Goal: Information Seeking & Learning: Check status

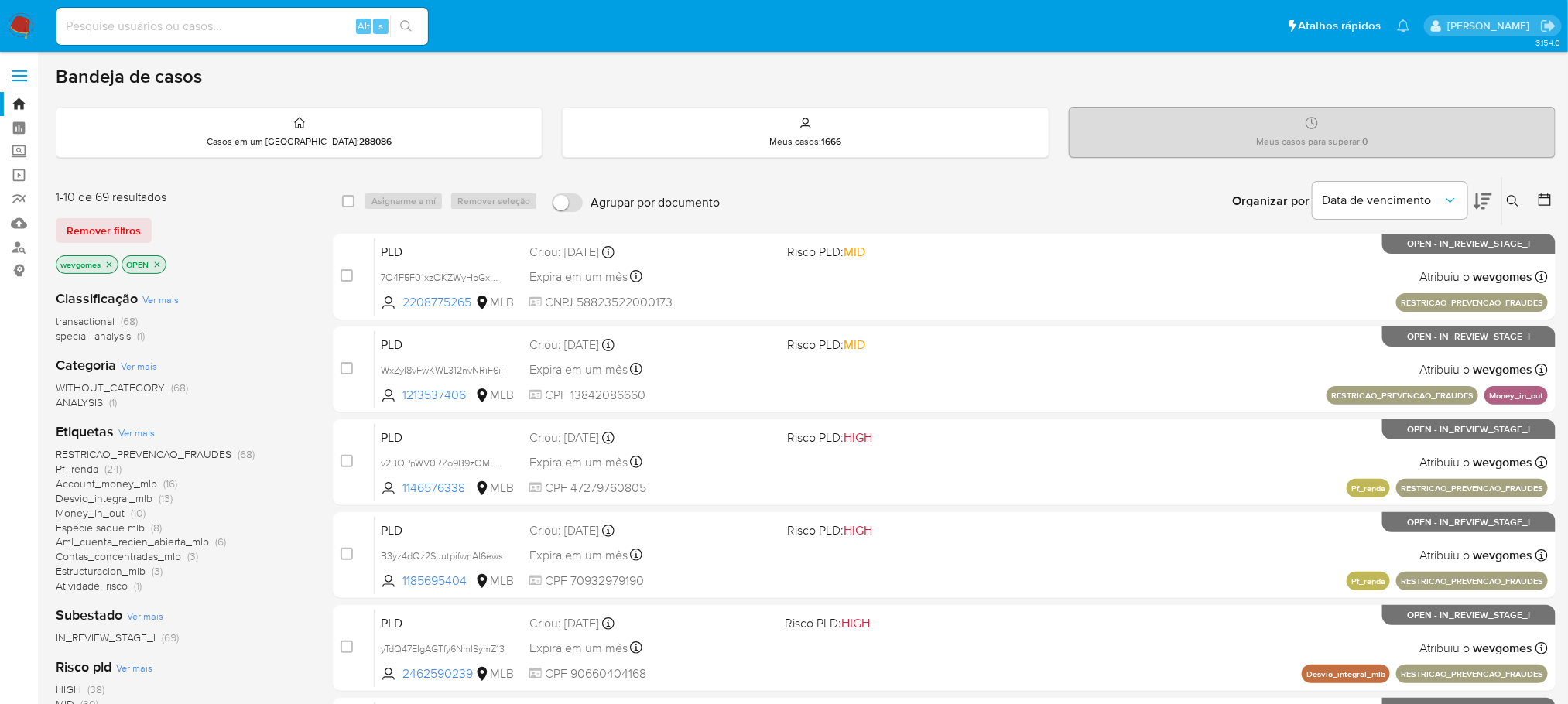
click at [168, 26] on input at bounding box center [242, 26] width 371 height 20
paste input "vfGA41HpMJRmzH1yE3m52Igp"
type input "vfGA41HpMJRmzH1yE3m52Igp"
click at [256, 19] on input "vfGA41HpMJRmzH1yE3m52Igp" at bounding box center [242, 26] width 371 height 20
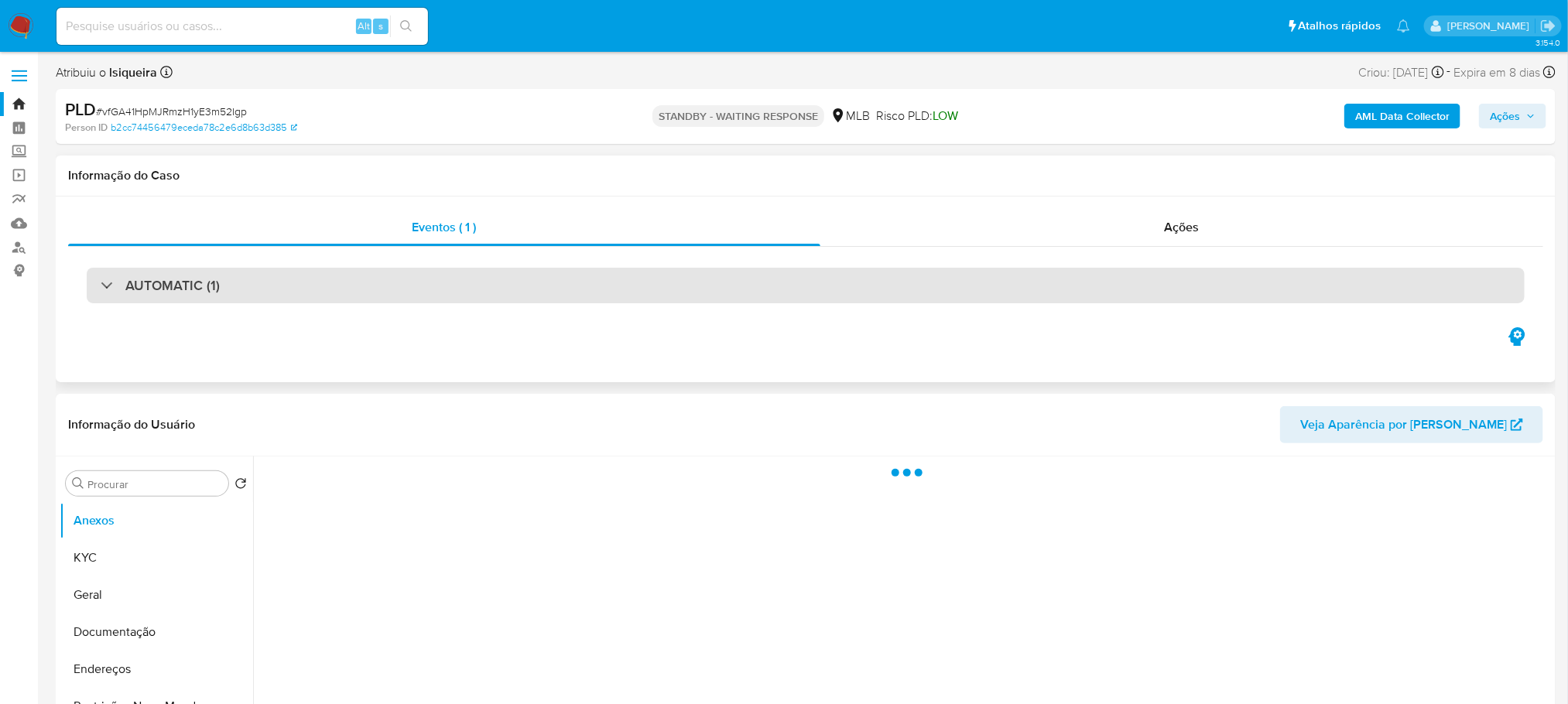
click at [367, 285] on div "AUTOMATIC (1)" at bounding box center [805, 285] width 1438 height 35
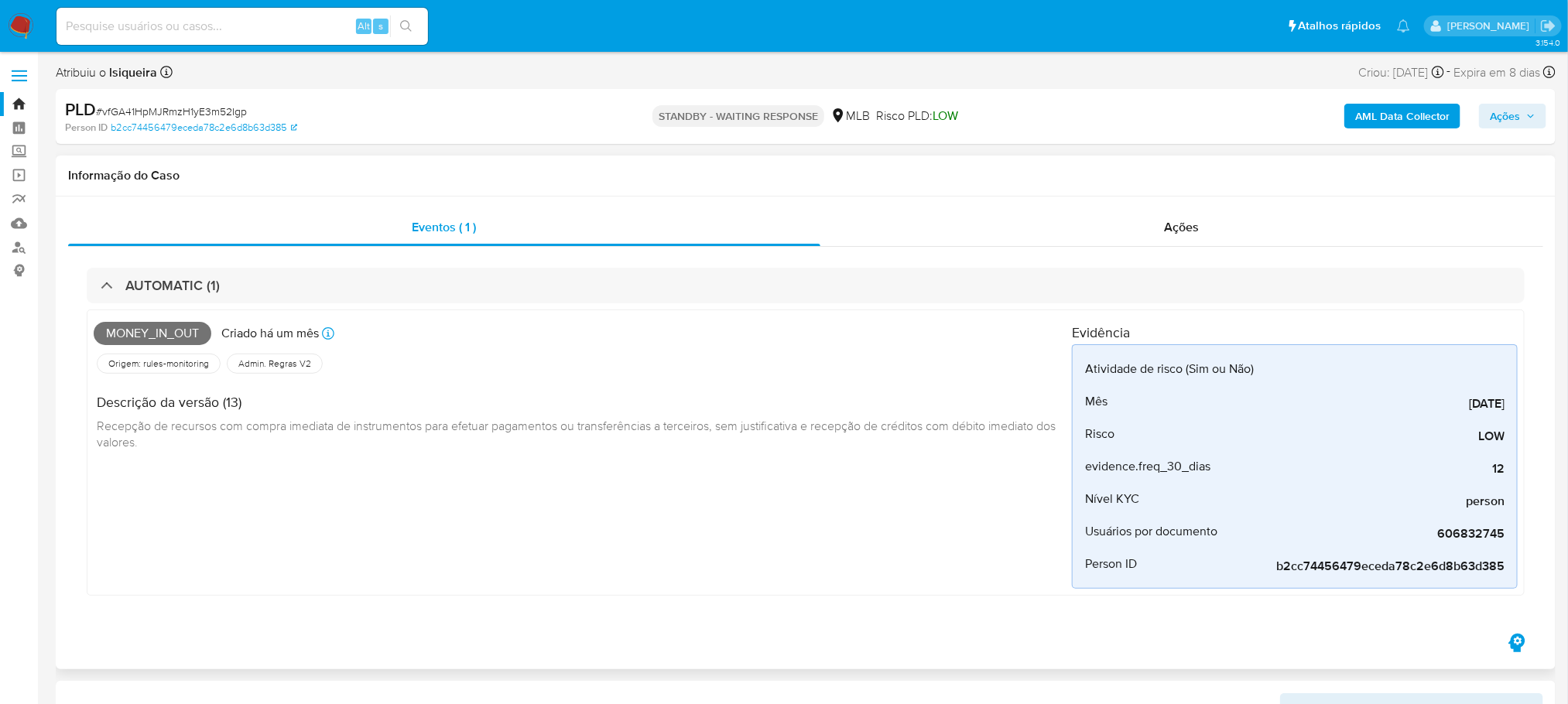
select select "10"
click at [896, 242] on div "Ações" at bounding box center [1181, 227] width 723 height 37
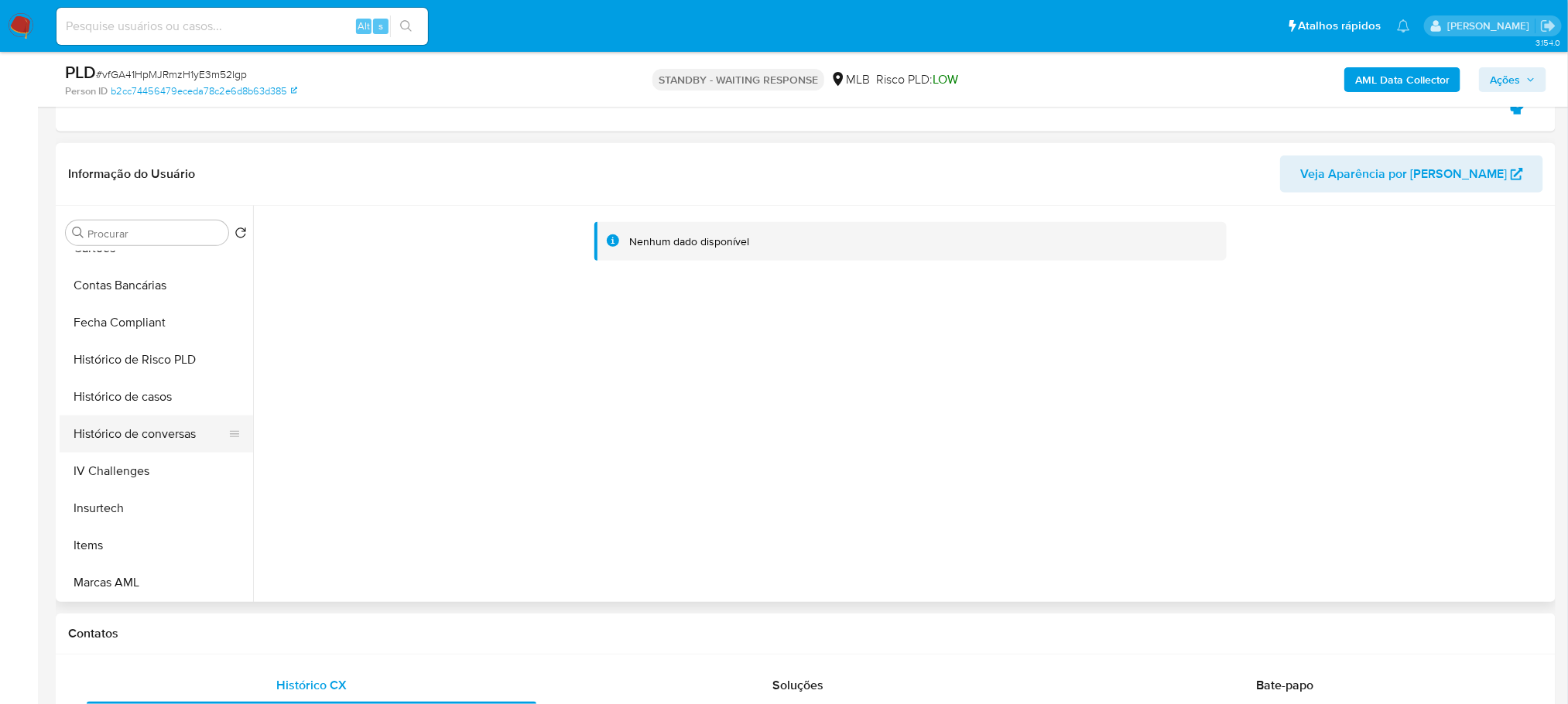
scroll to position [618, 0]
click at [135, 356] on button "Histórico de casos" at bounding box center [150, 357] width 181 height 37
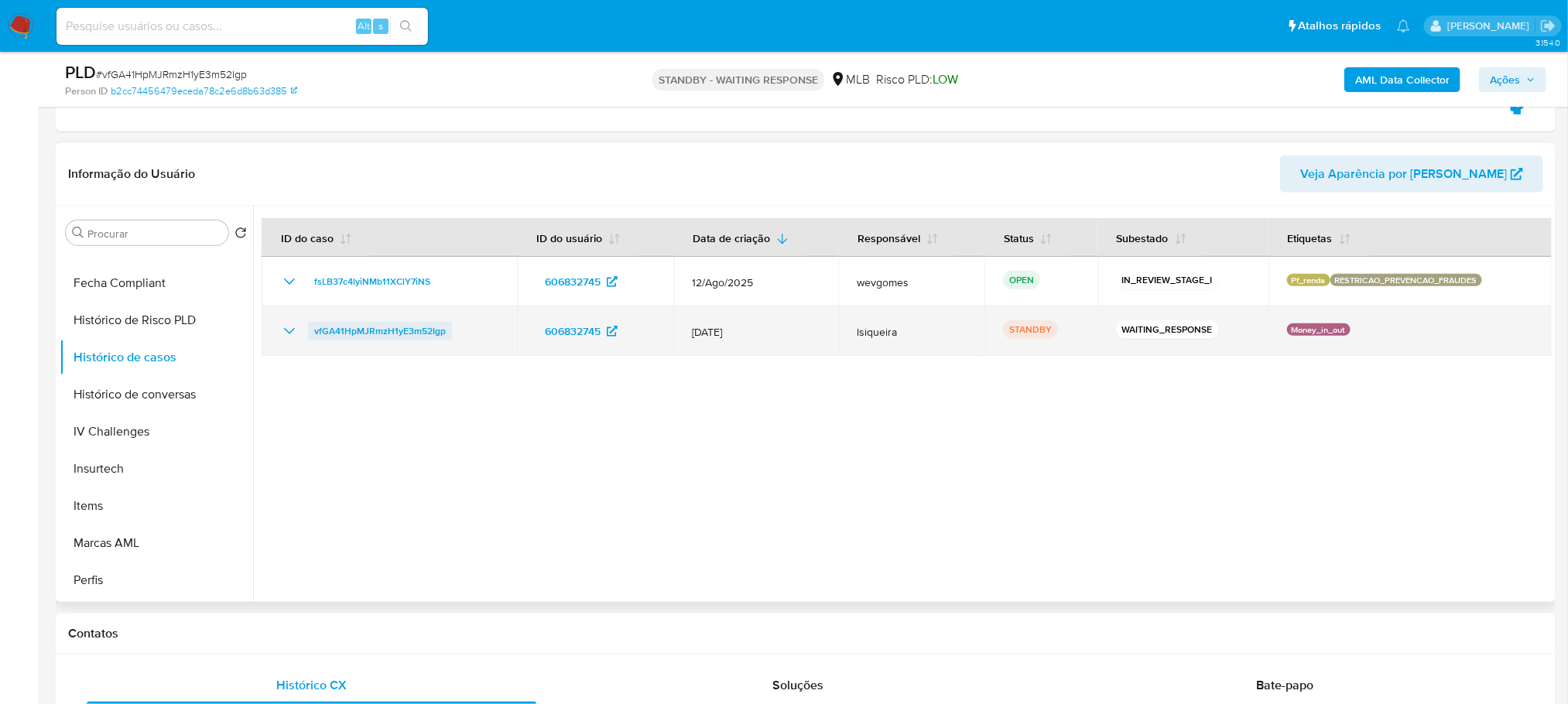
click at [371, 339] on span "vfGA41HpMJRmzH1yE3m52Igp" at bounding box center [379, 331] width 132 height 18
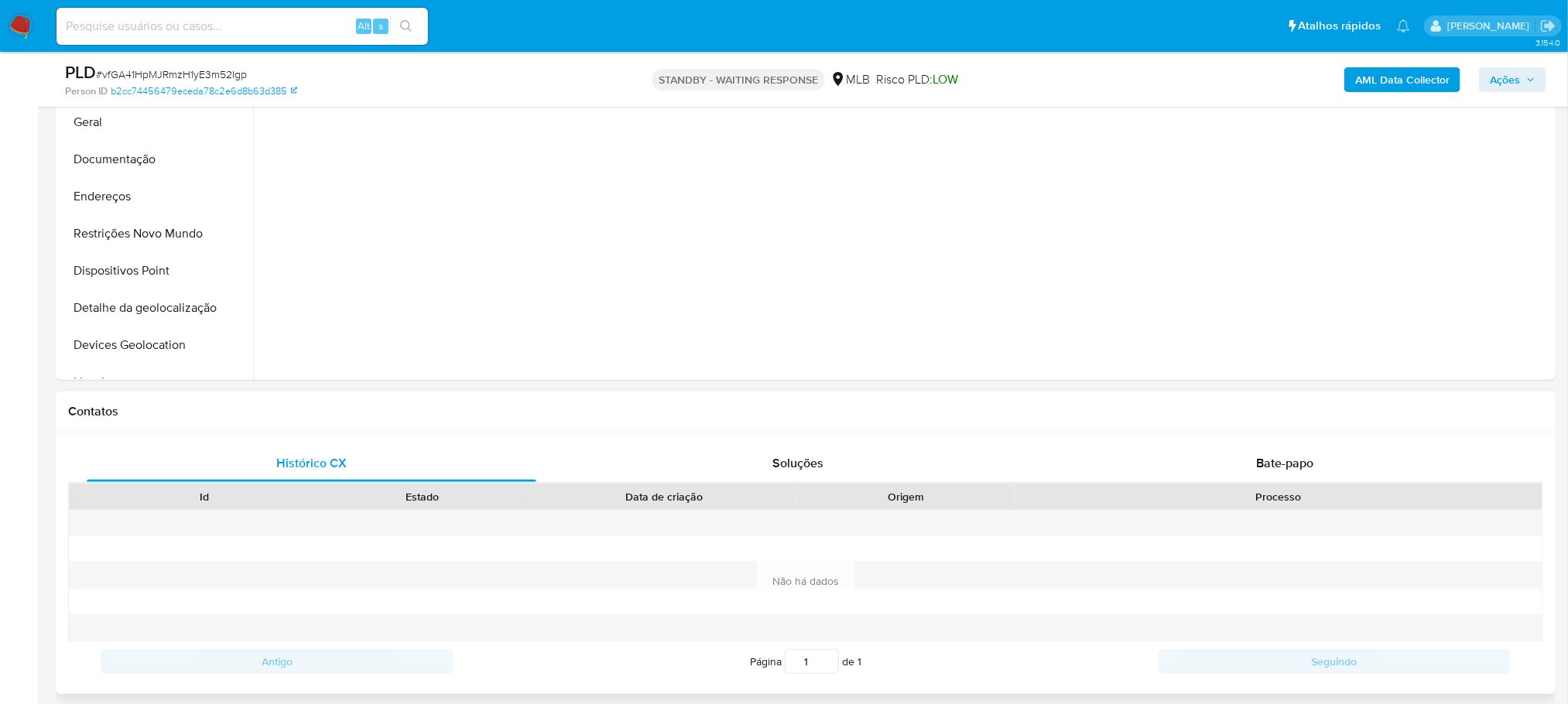
scroll to position [464, 0]
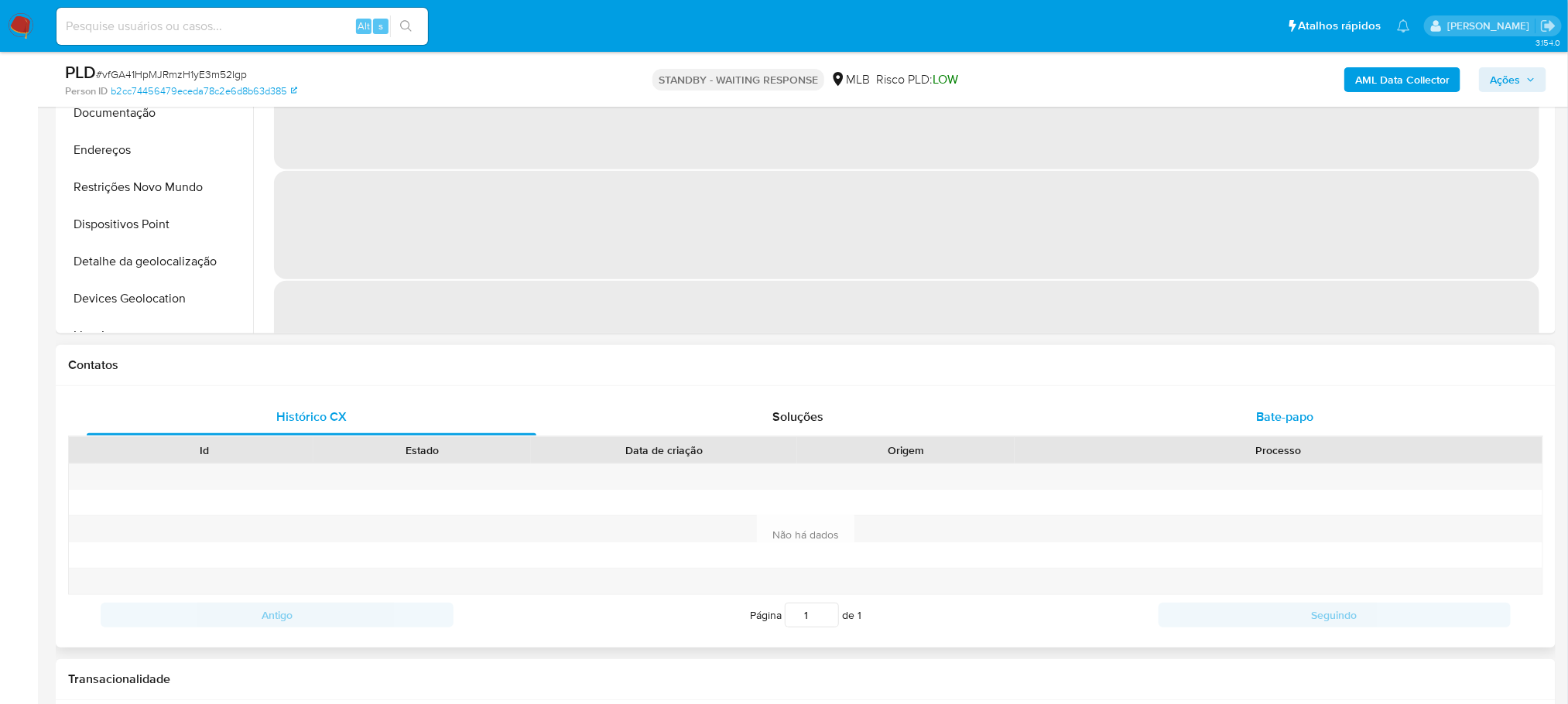
select select "10"
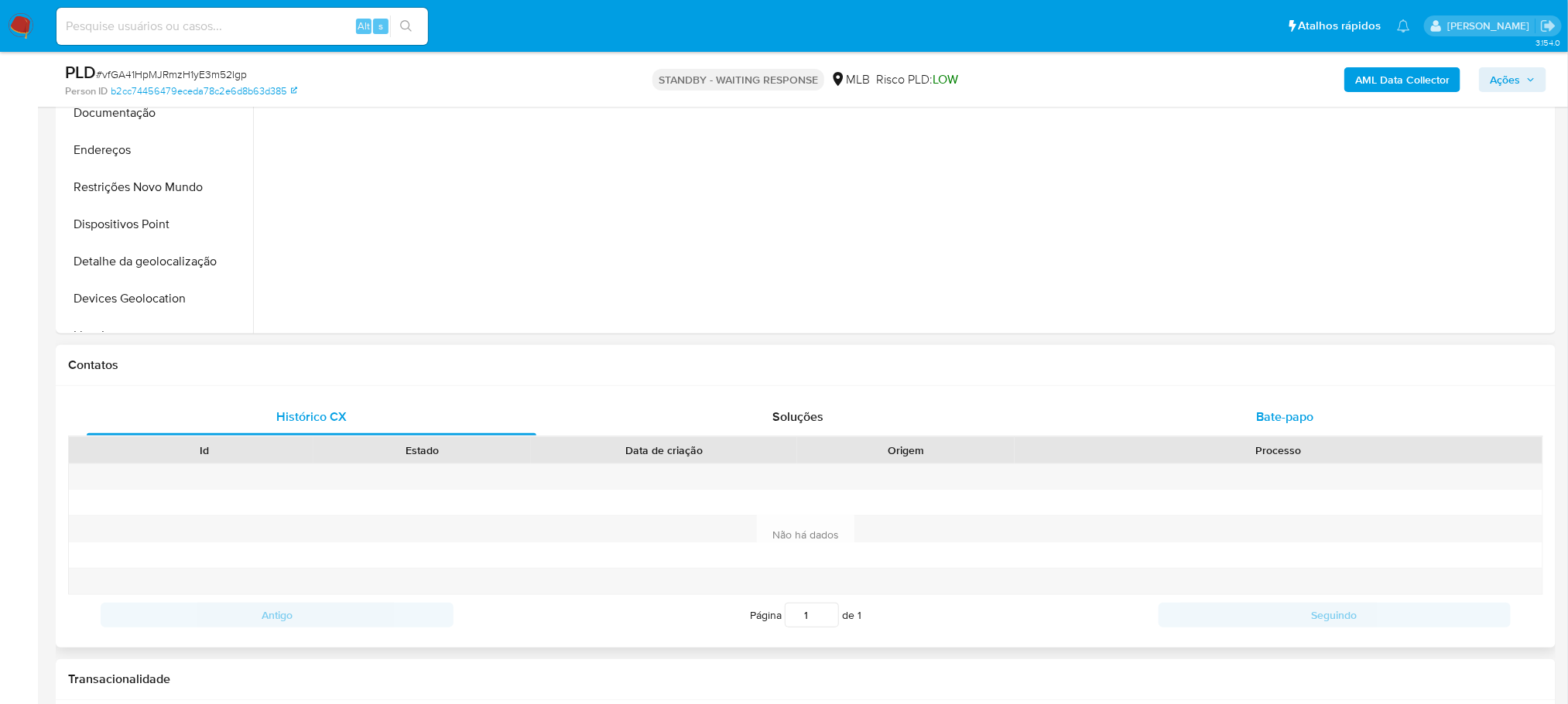
click at [1216, 414] on div "Bate-papo" at bounding box center [1285, 417] width 450 height 37
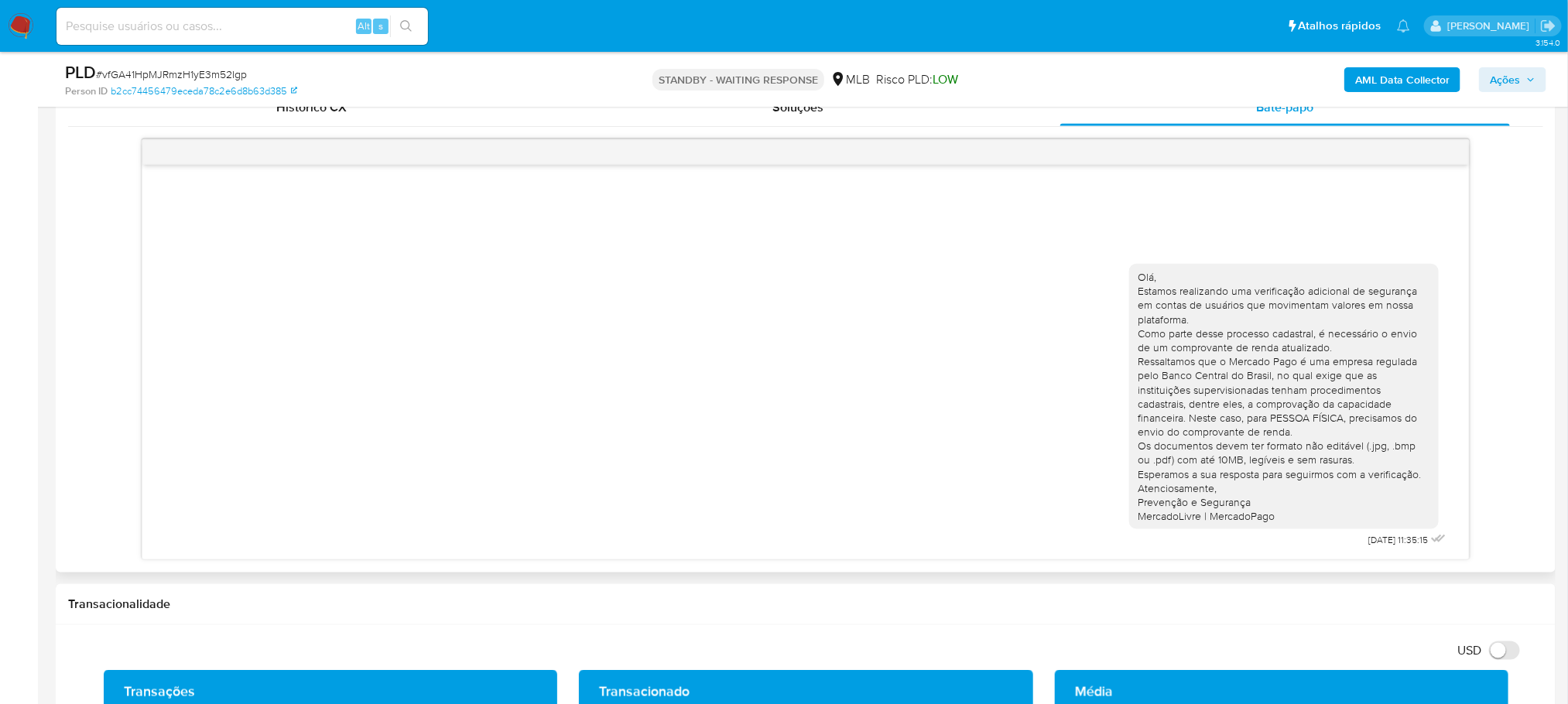
scroll to position [618, 0]
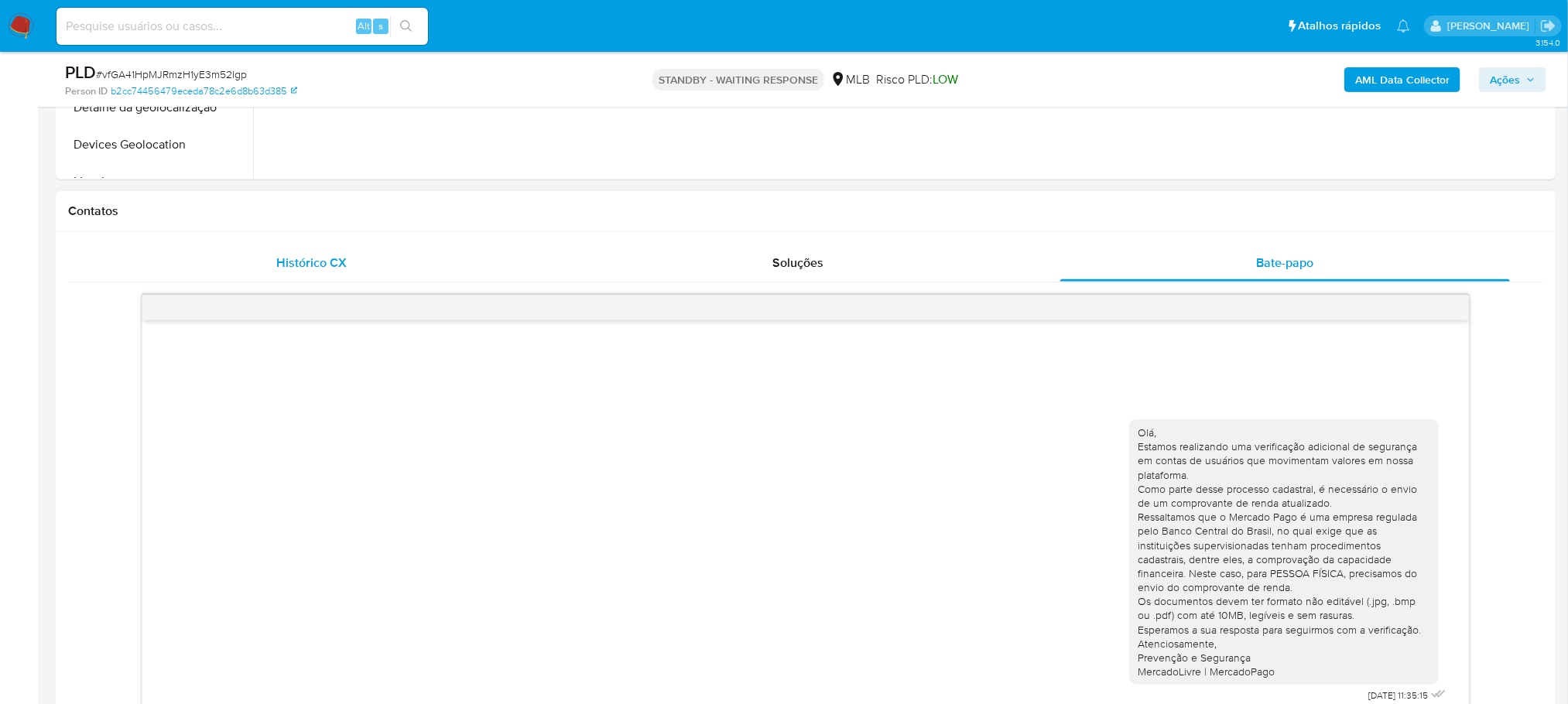
click at [280, 274] on div "Histórico CX" at bounding box center [311, 263] width 450 height 37
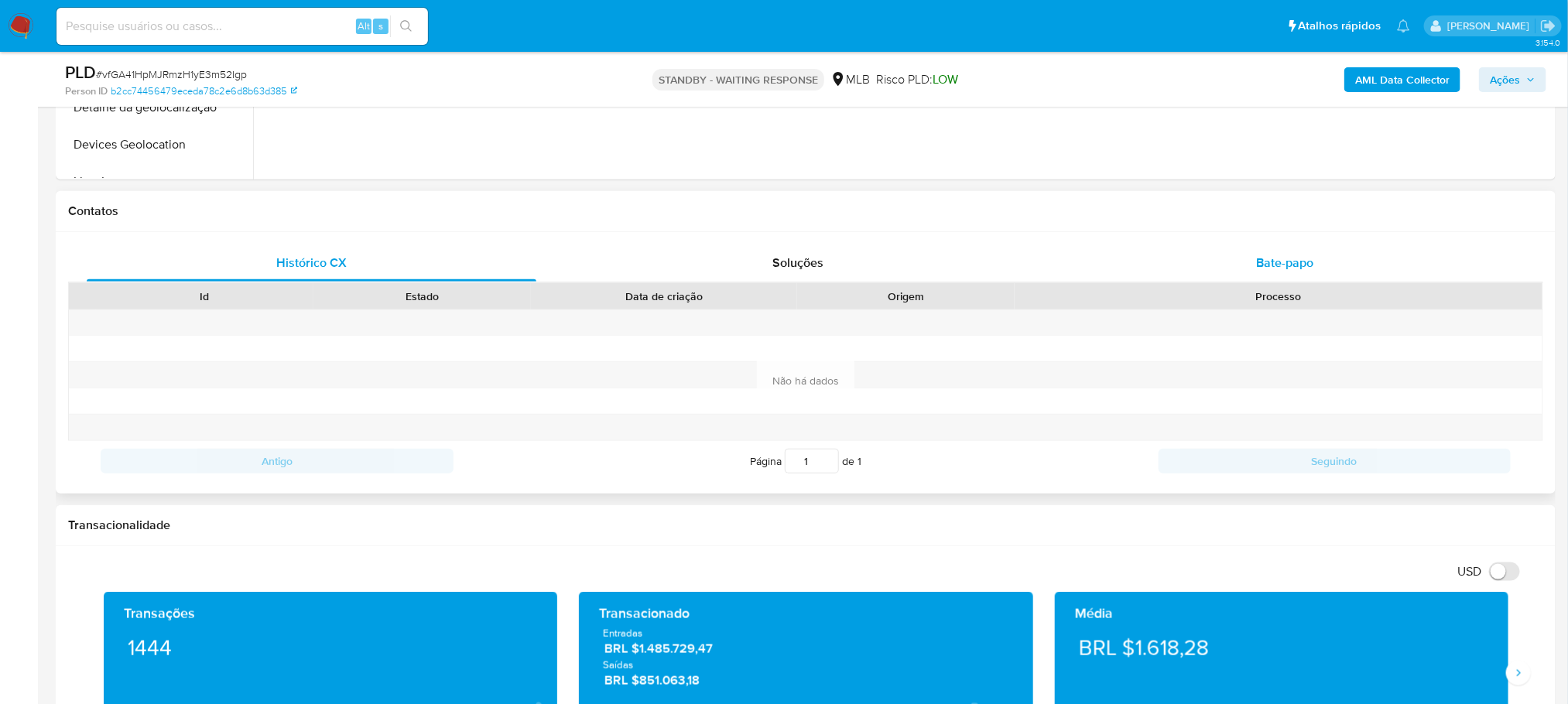
click at [1279, 262] on span "Bate-papo" at bounding box center [1284, 262] width 57 height 18
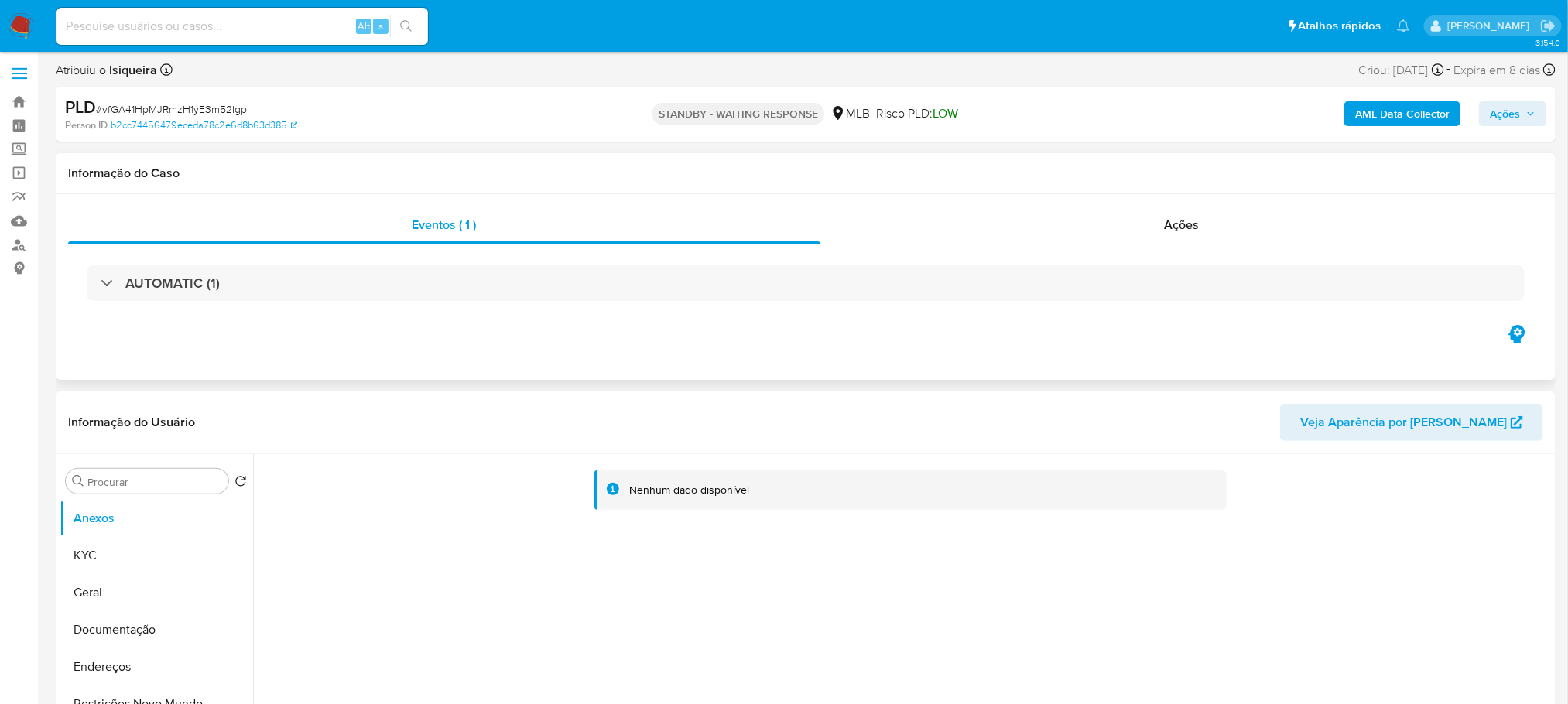
scroll to position [0, 0]
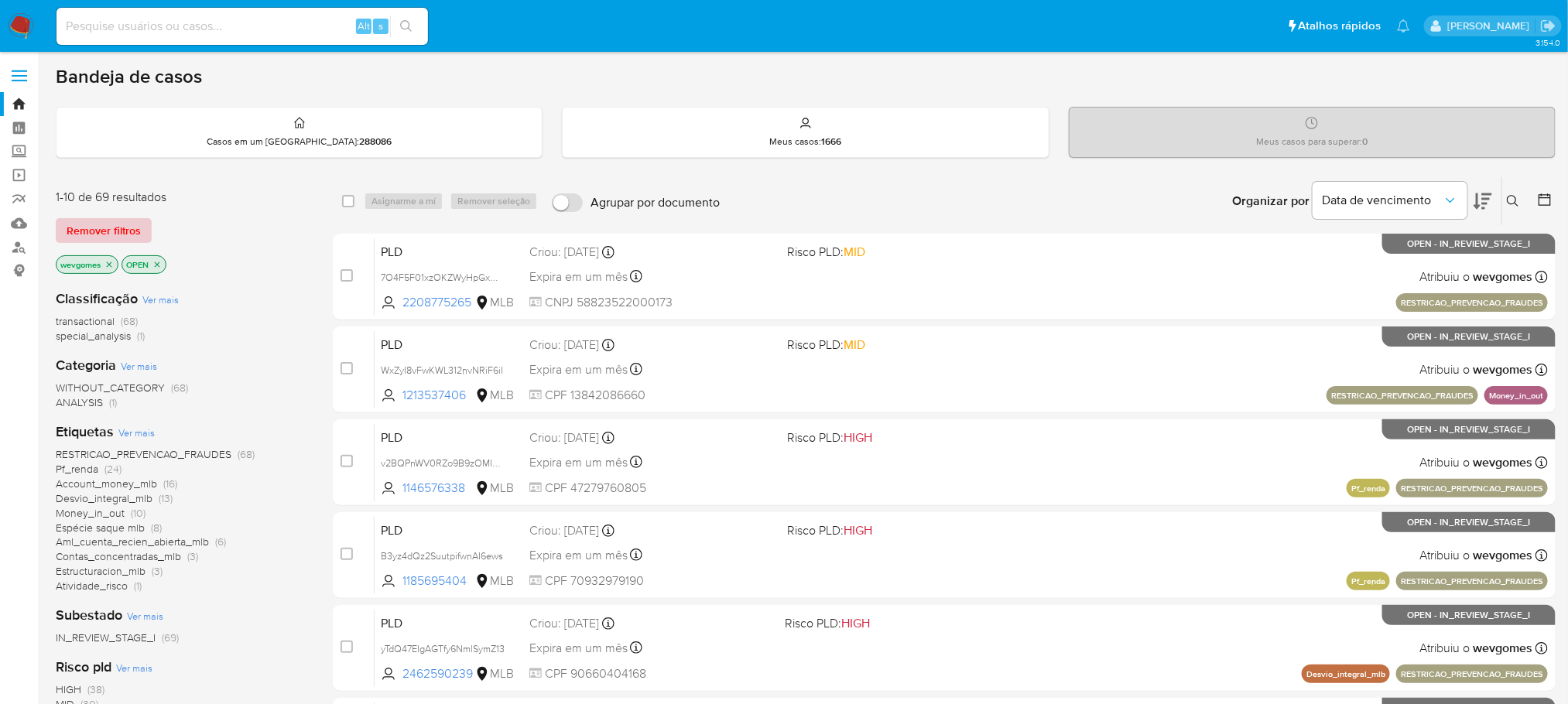
click at [114, 222] on span "Remover filtros" at bounding box center [103, 231] width 74 height 22
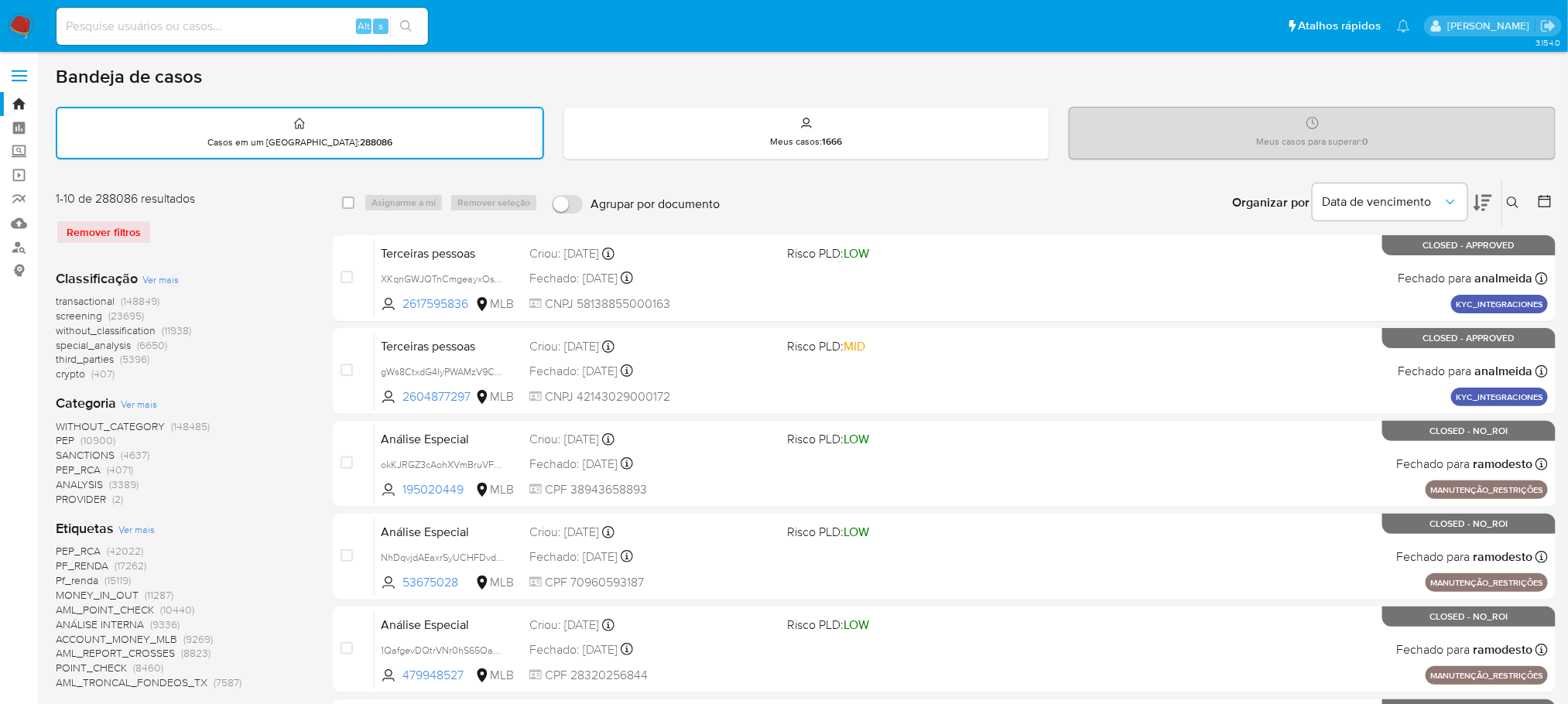
click at [1509, 203] on icon at bounding box center [1513, 202] width 12 height 12
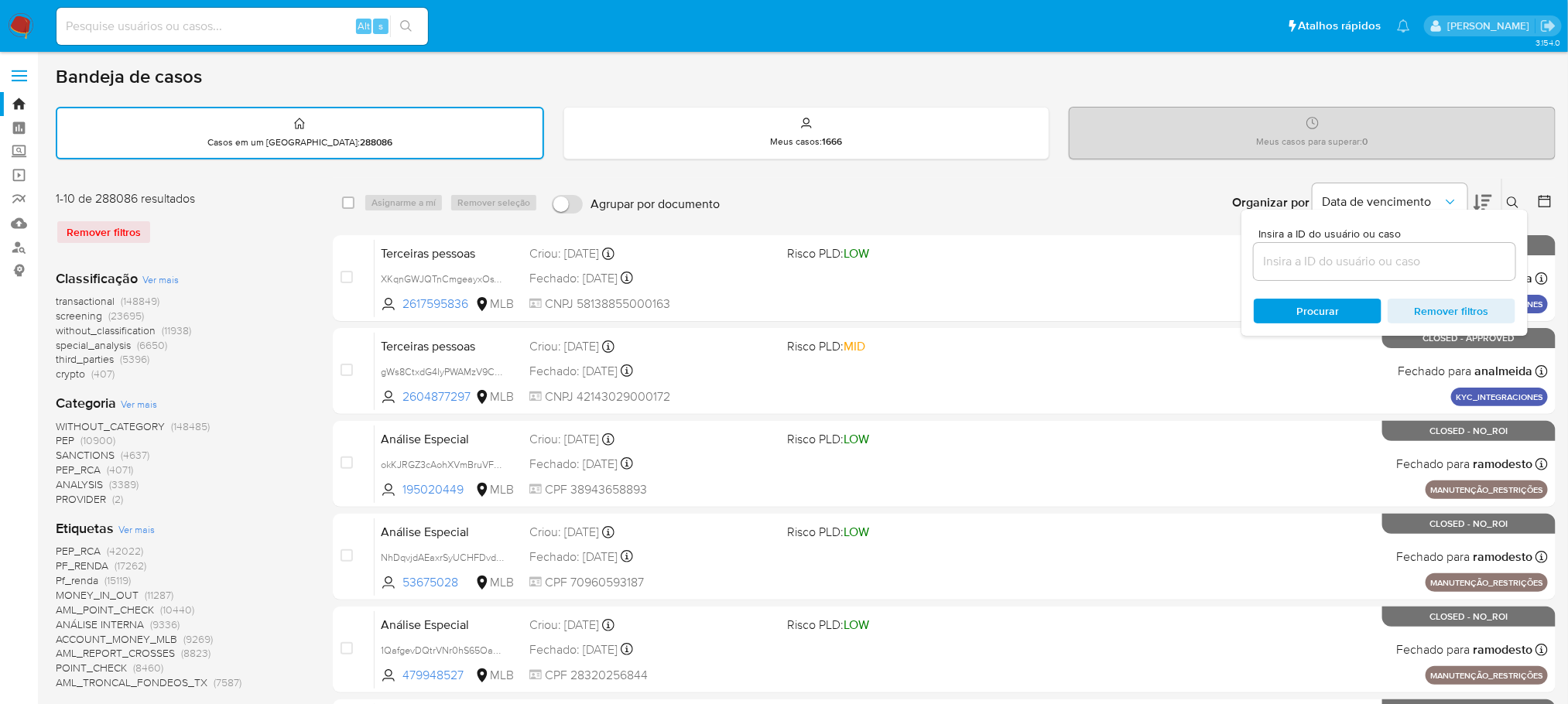
click at [1329, 252] on input at bounding box center [1384, 262] width 262 height 20
type input "vfGA41HpMJRmzH1yE3m52Igp"
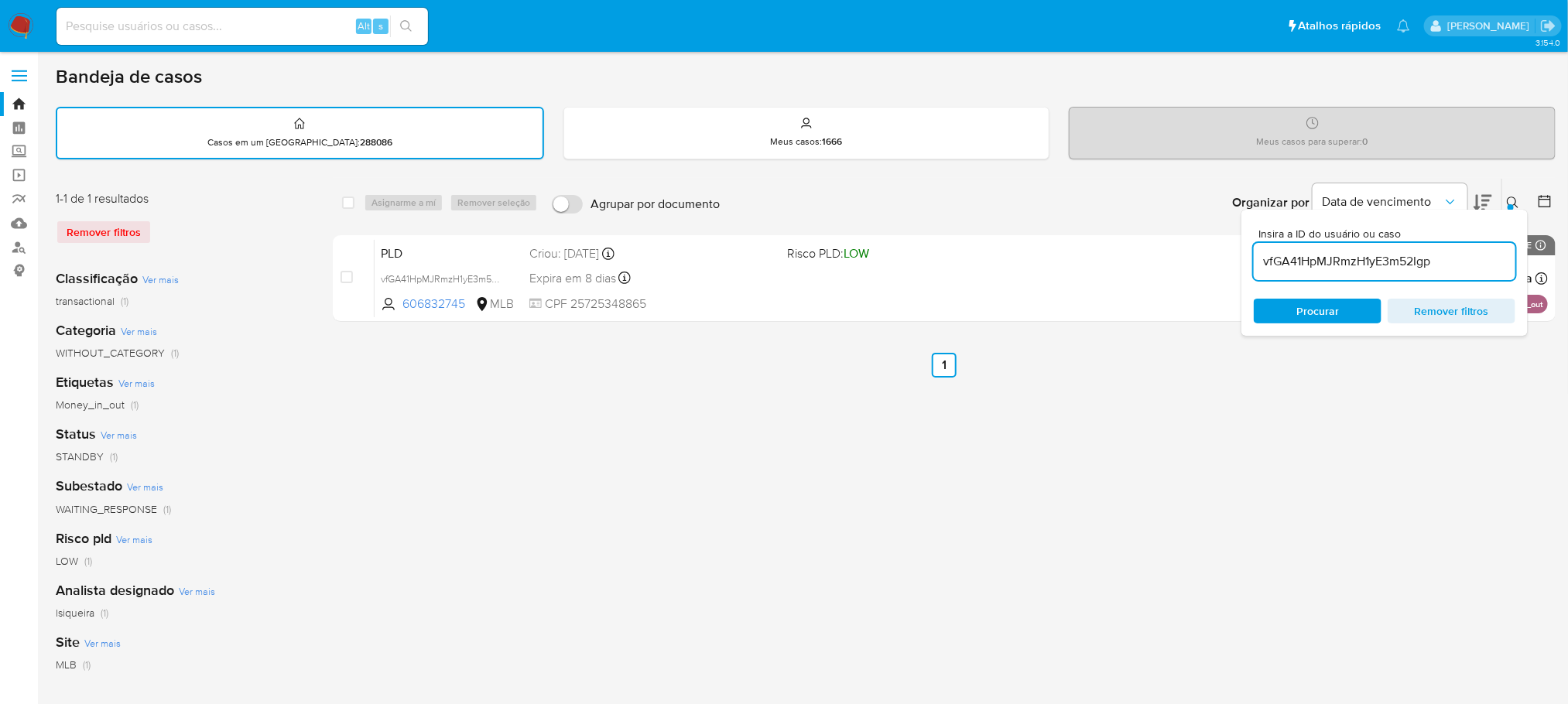
click at [811, 430] on div "select-all-cases-checkbox Asignarme a mí Remover seleção Agrupar por documento …" at bounding box center [943, 517] width 1222 height 679
click at [1323, 446] on div "select-all-cases-checkbox Asignarme a mí Remover seleção Agrupar por documento …" at bounding box center [943, 517] width 1222 height 679
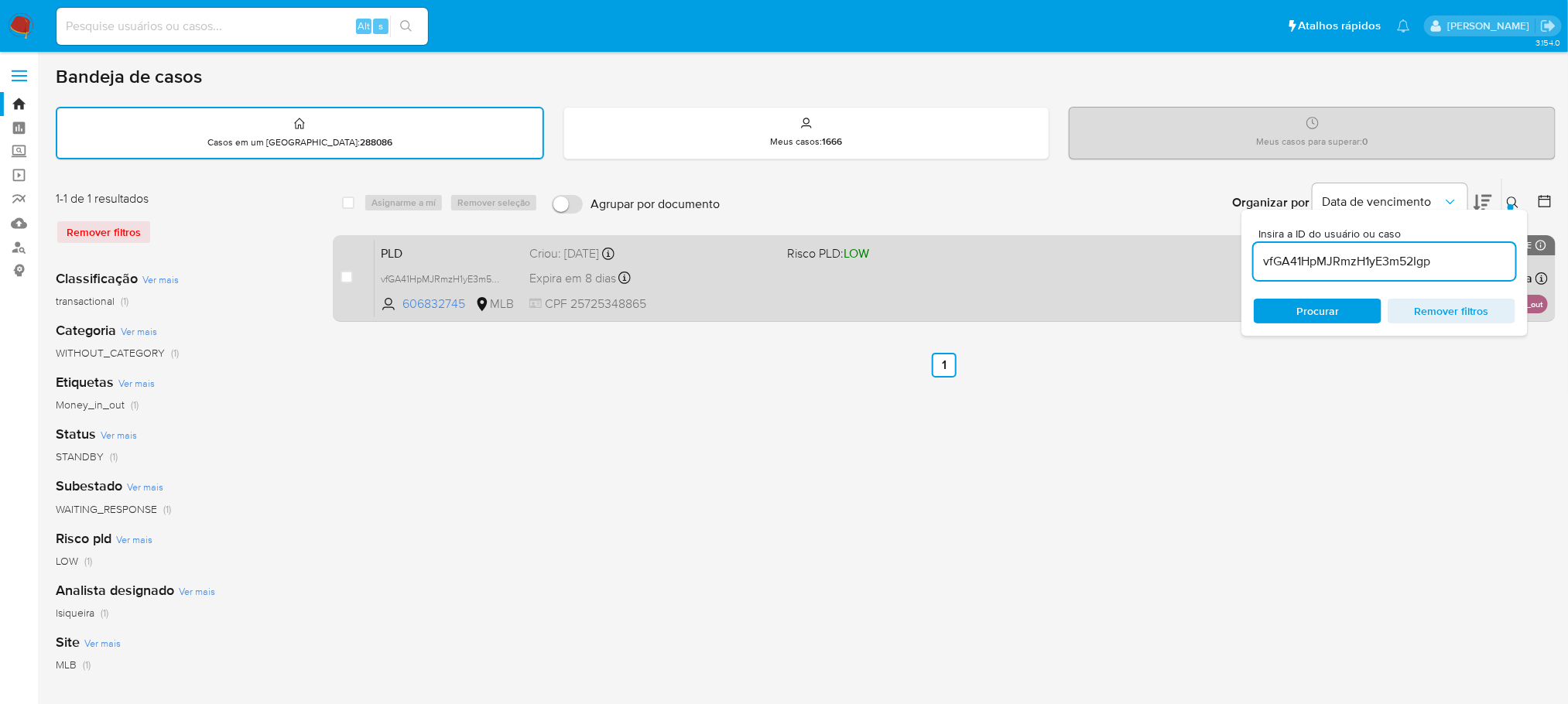
click at [1149, 284] on div "PLD vfGA41HpMJRmzH1yE3m52Igp 606832745 MLB Risco PLD: LOW Criou: 12/07/2025 Cri…" at bounding box center [960, 278] width 1173 height 78
click at [1048, 272] on div "PLD vfGA41HpMJRmzH1yE3m52Igp 606832745 MLB Risco PLD: LOW Criou: 12/07/2025 Cri…" at bounding box center [960, 278] width 1173 height 78
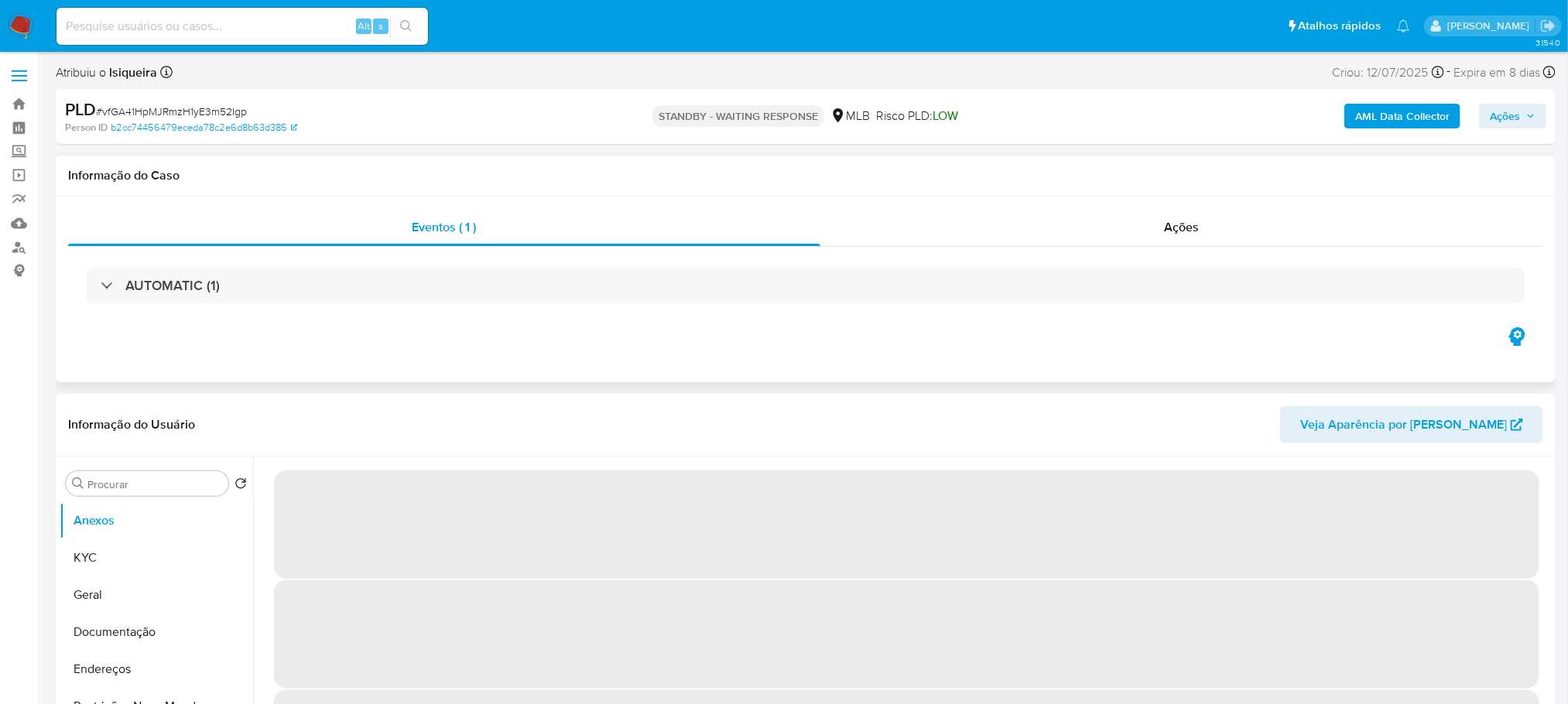
click at [862, 265] on div "AUTOMATIC (1)" at bounding box center [805, 285] width 1475 height 77
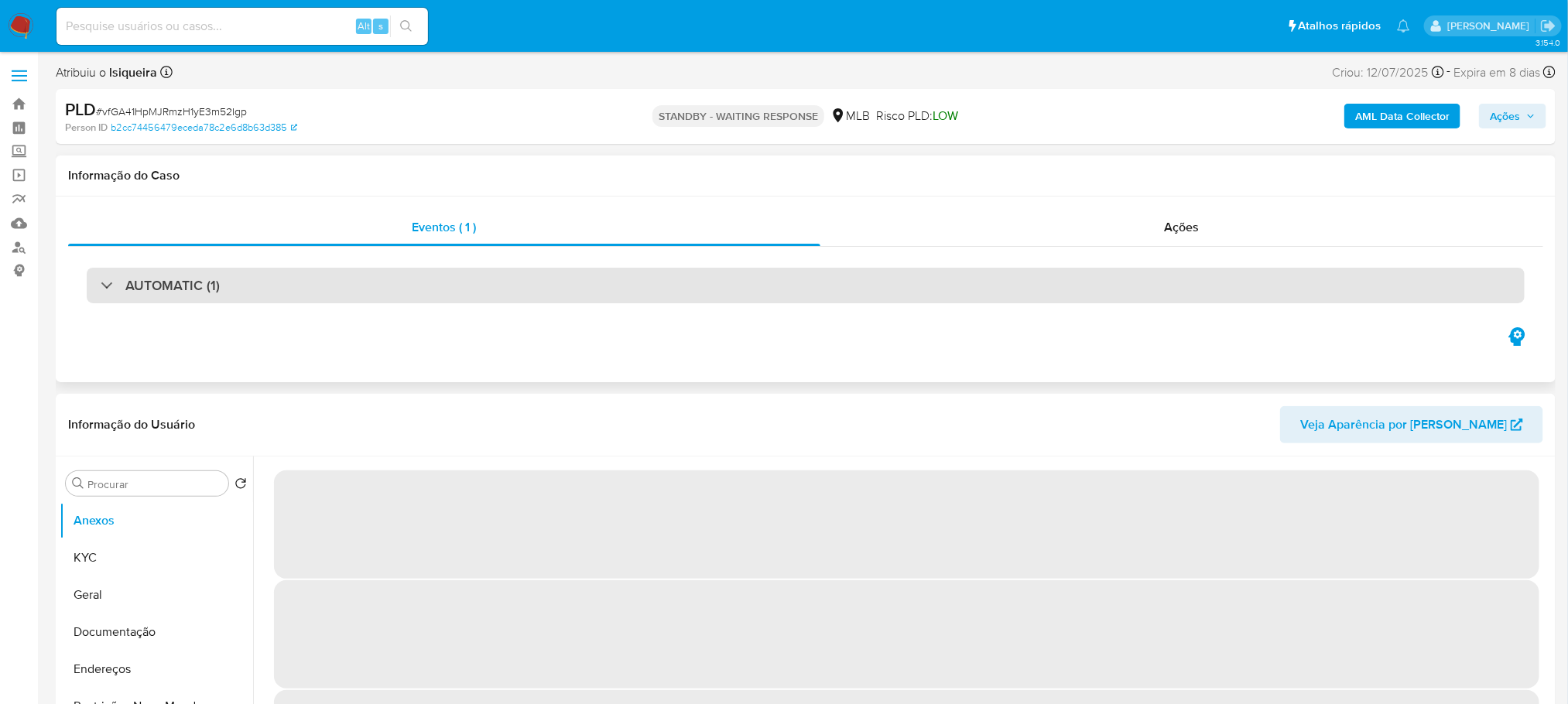
click at [853, 279] on div "AUTOMATIC (1)" at bounding box center [805, 285] width 1438 height 35
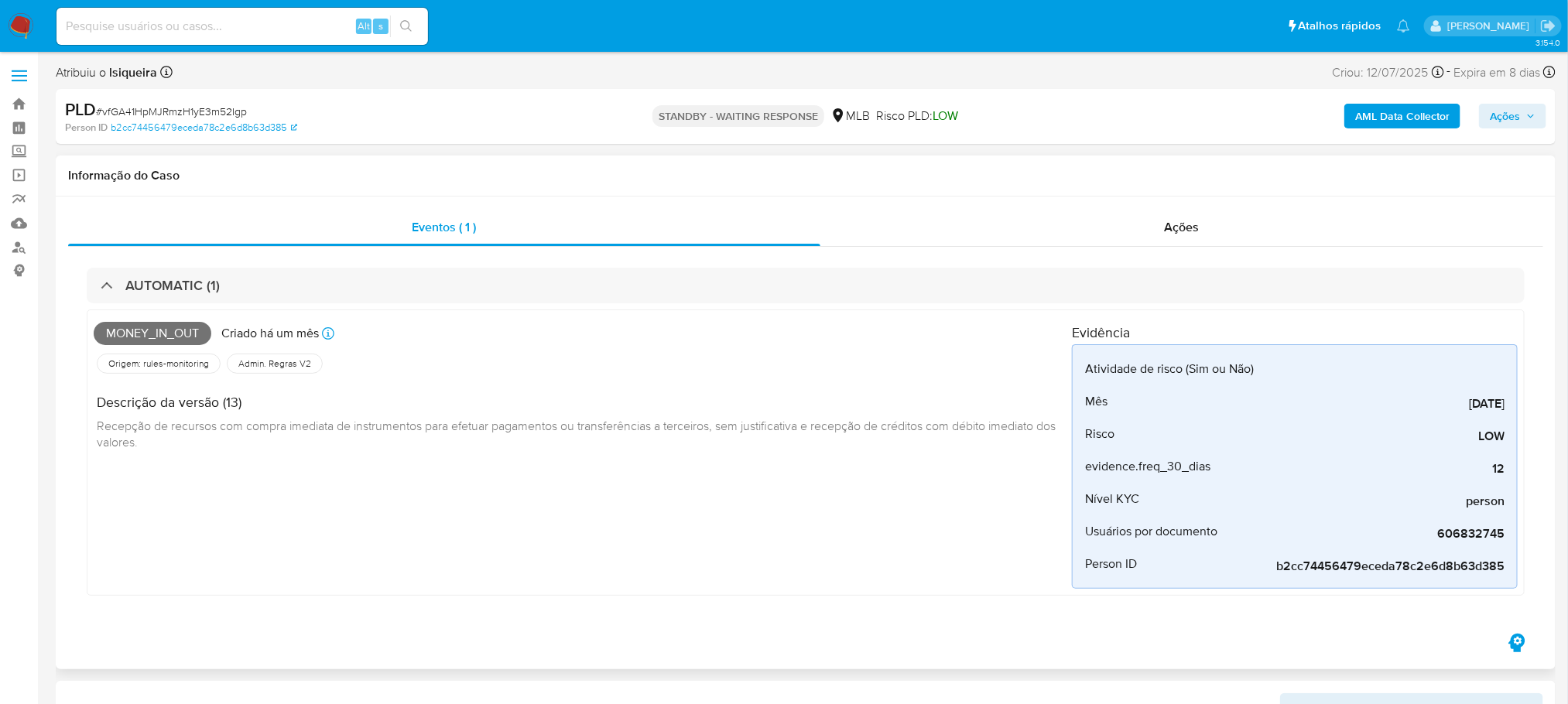
select select "10"
click at [949, 234] on div "Ações" at bounding box center [1181, 227] width 723 height 37
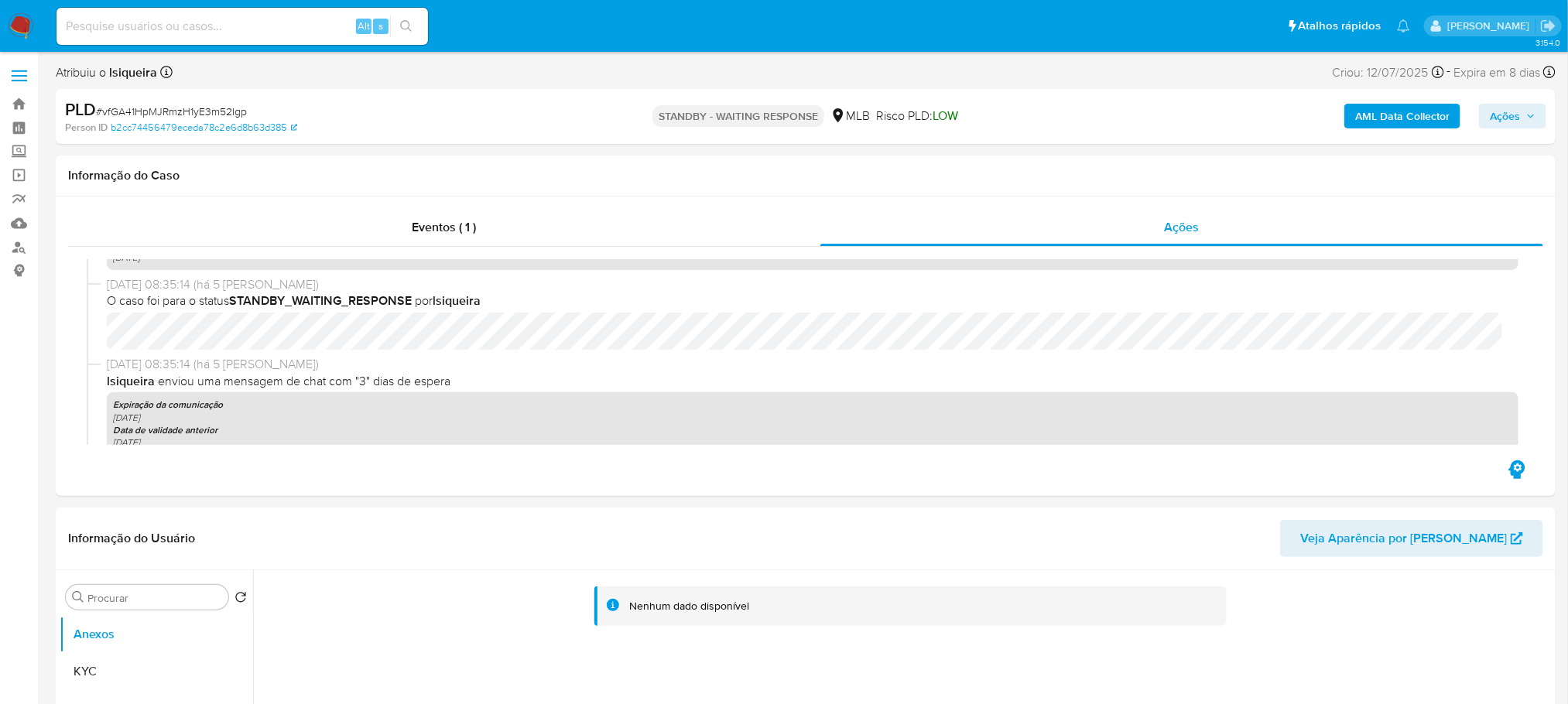
scroll to position [154, 0]
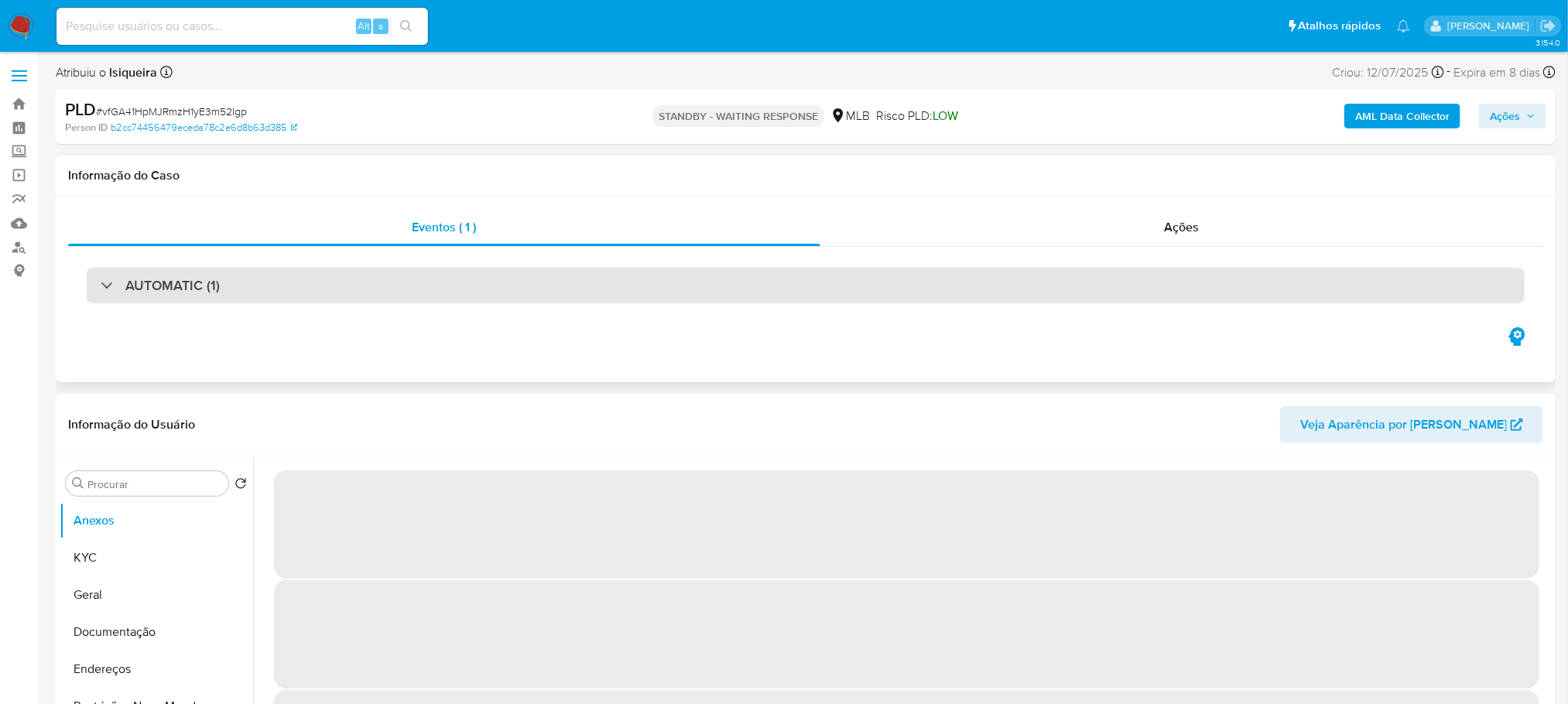
click at [706, 277] on div "AUTOMATIC (1)" at bounding box center [805, 285] width 1438 height 35
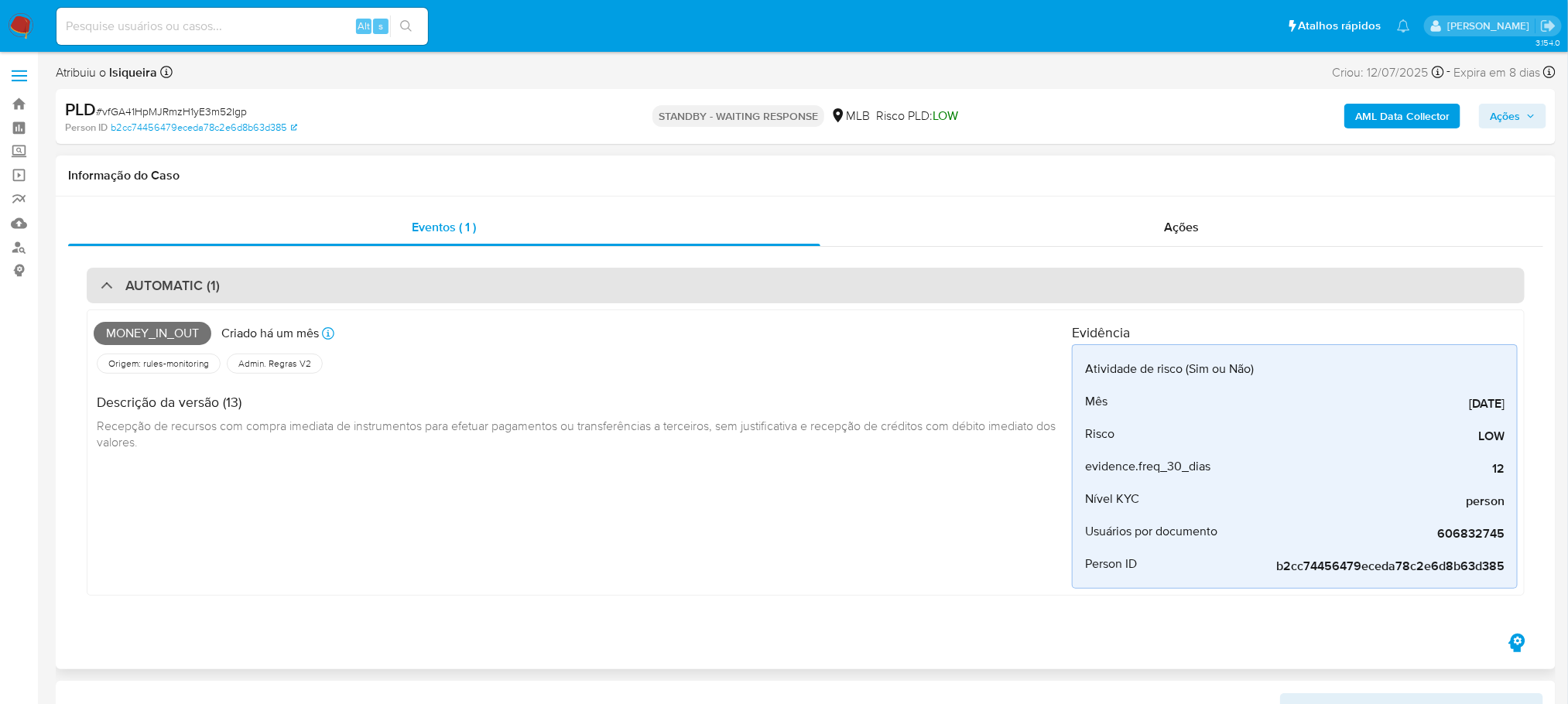
select select "10"
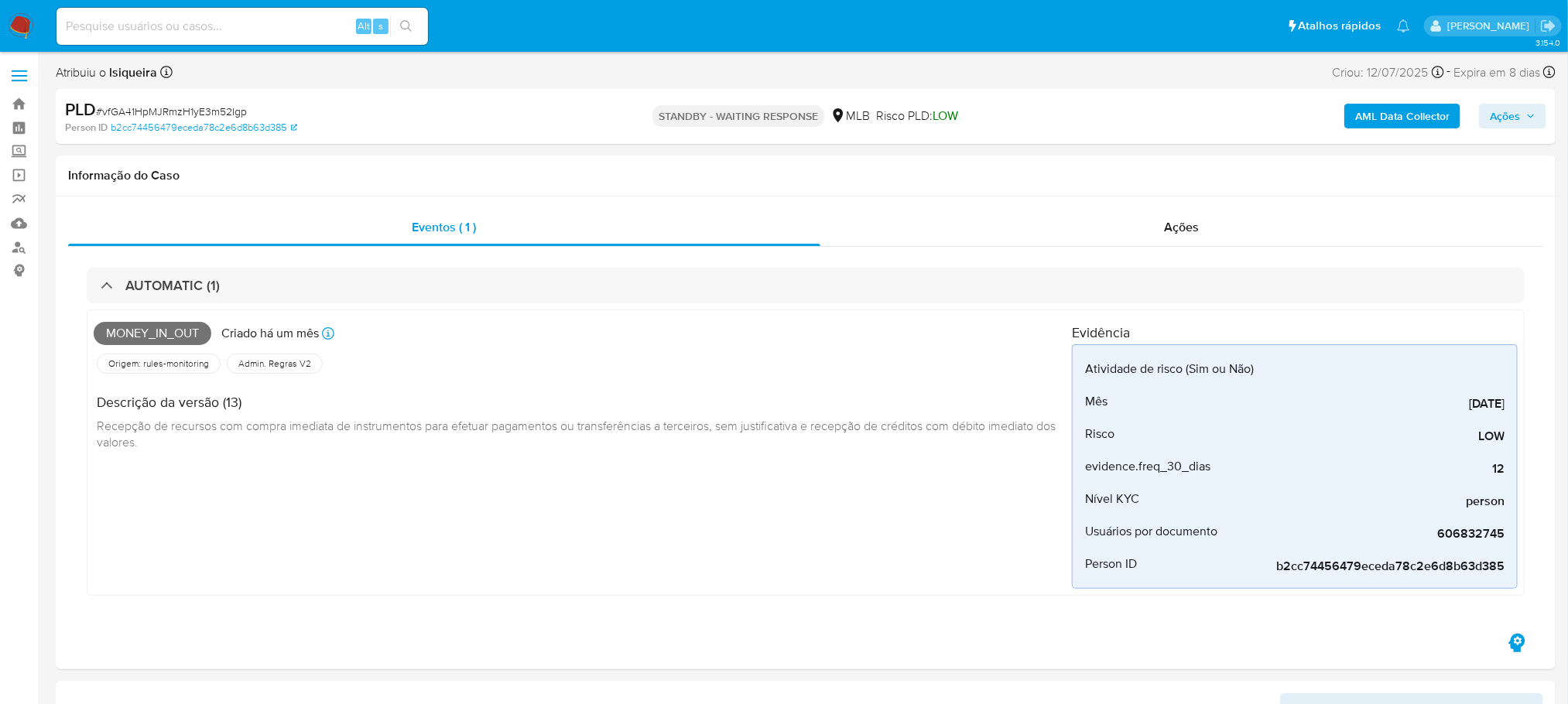
click at [1505, 114] on span "Ações" at bounding box center [1505, 116] width 30 height 24
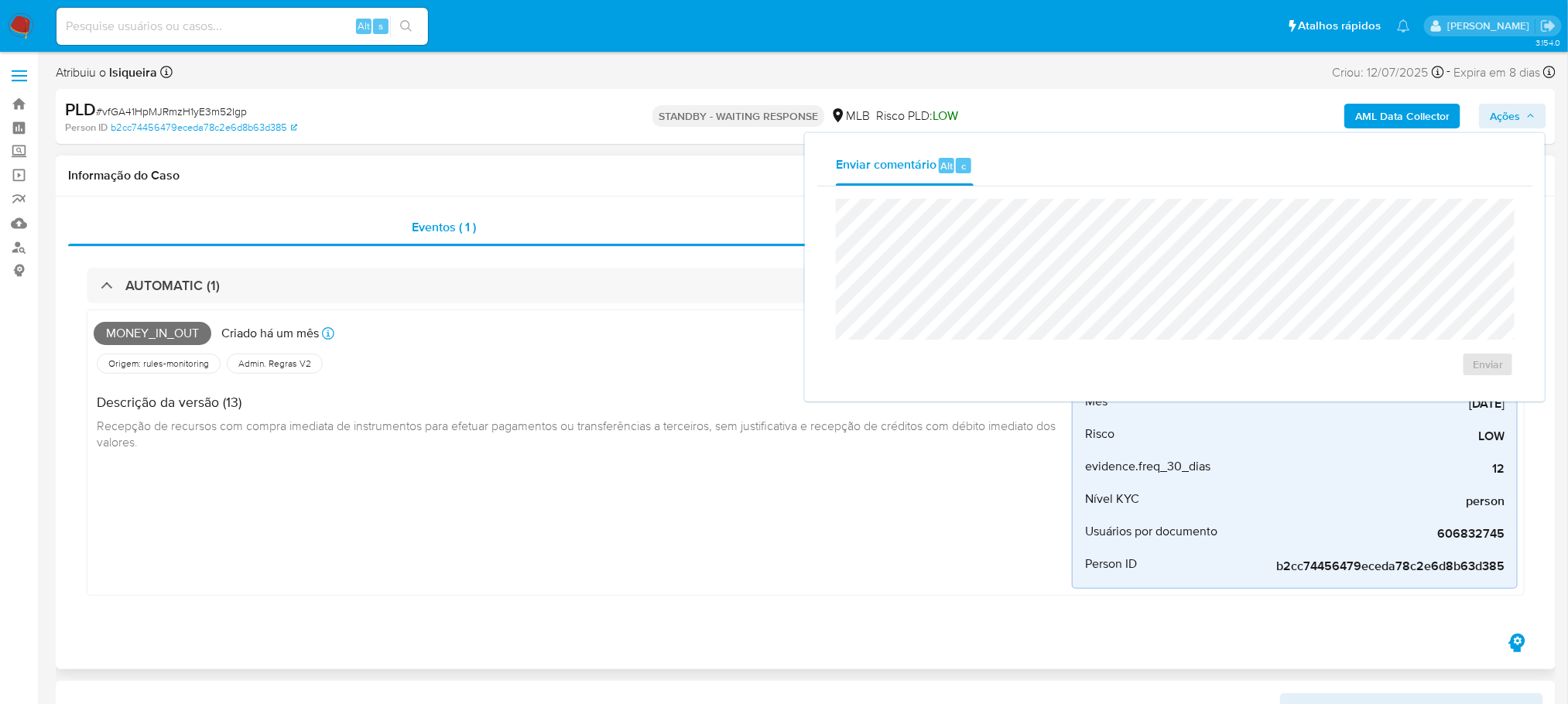
click at [384, 537] on div "Money_in_out Criado há um mês Criado: [DATE] 01:10:21 Origem: rules-monitoring …" at bounding box center [583, 452] width 978 height 272
